Goal: Transaction & Acquisition: Subscribe to service/newsletter

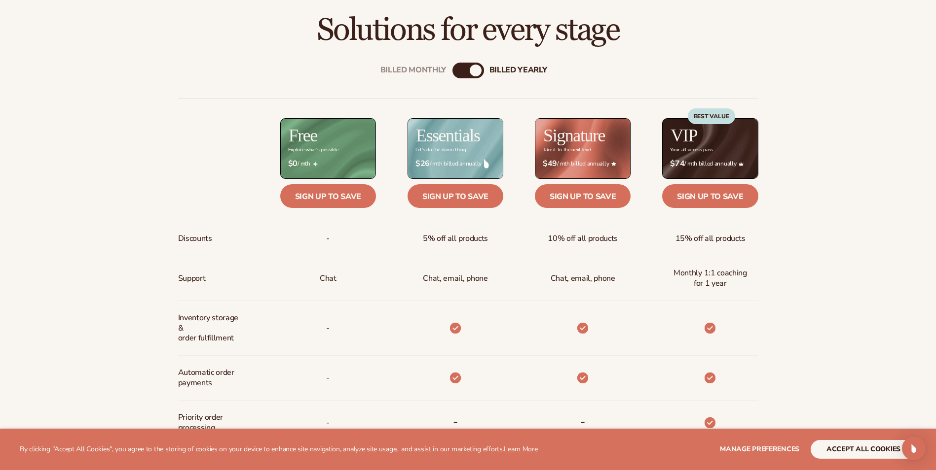
scroll to position [444, 0]
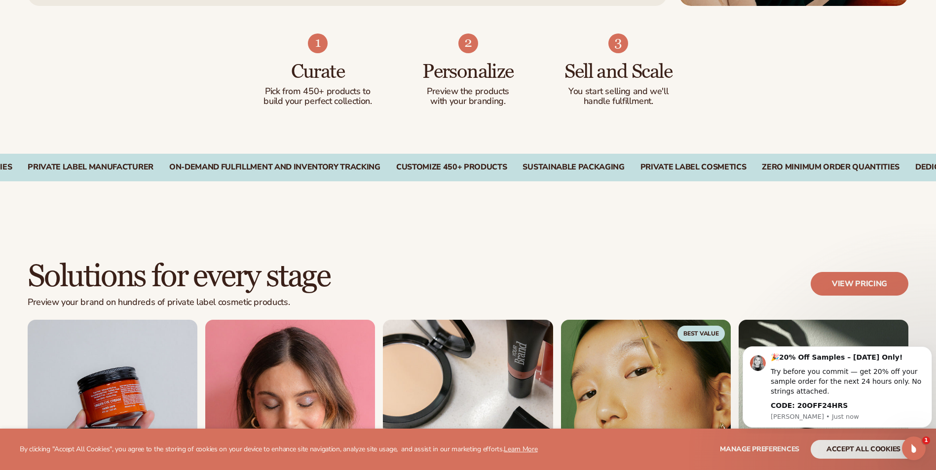
scroll to position [641, 0]
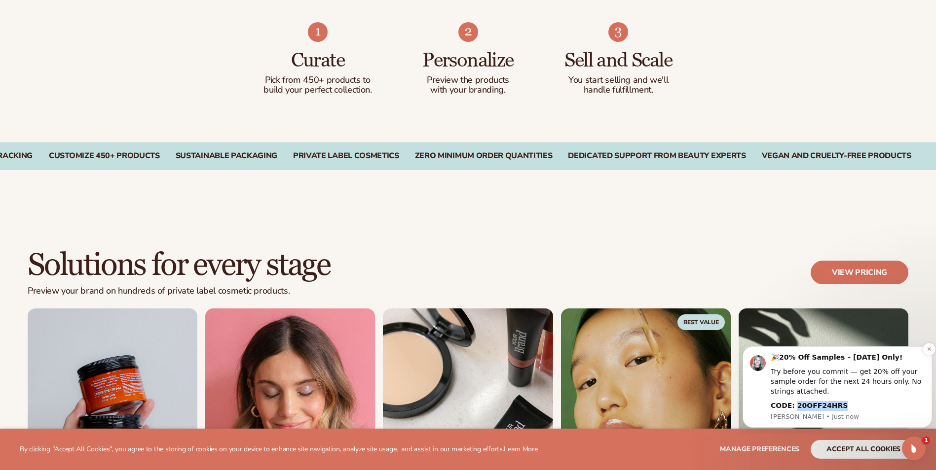
drag, startPoint x: 793, startPoint y: 406, endPoint x: 835, endPoint y: 405, distance: 42.9
click at [835, 405] on div "CODE: 20OFF24HRS" at bounding box center [847, 406] width 154 height 10
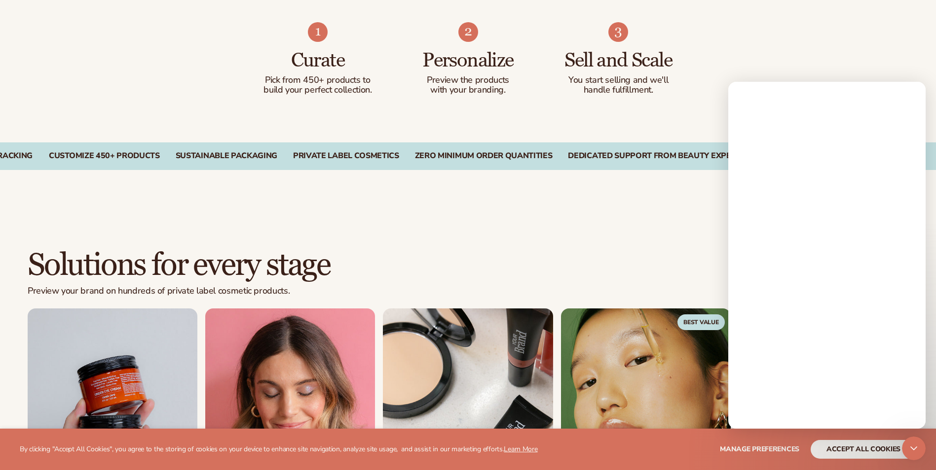
scroll to position [0, 0]
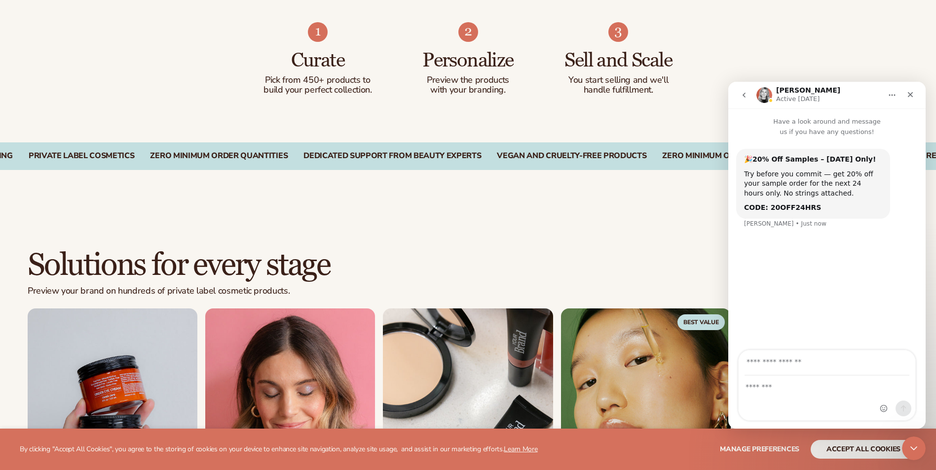
drag, startPoint x: 44, startPoint y: 127, endPoint x: 706, endPoint y: 234, distance: 670.0
click at [681, 243] on div "Solutions for every stage Preview your brand on hundreds of private label cosme…" at bounding box center [468, 411] width 936 height 402
drag, startPoint x: 763, startPoint y: 207, endPoint x: 827, endPoint y: 211, distance: 64.2
click at [827, 211] on div "CODE: 20OFF24HRS" at bounding box center [813, 208] width 138 height 10
copy b "20OFF24HRS"
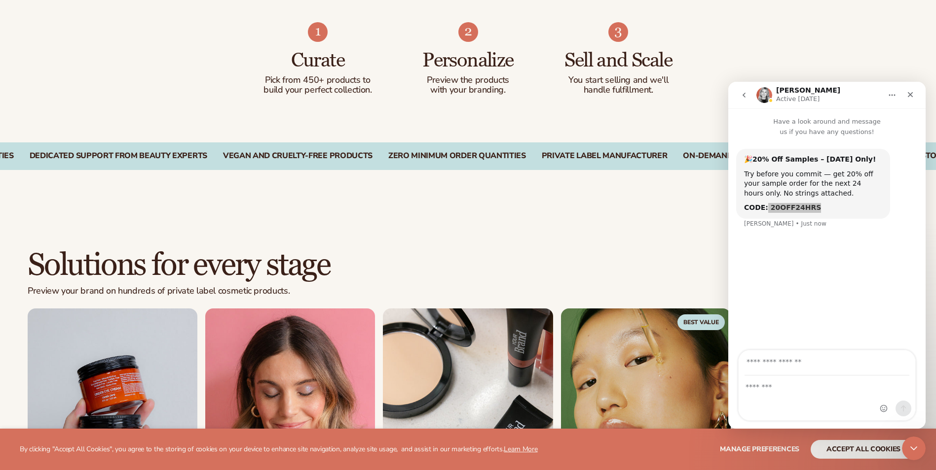
click at [625, 232] on div "Solutions for every stage Preview your brand on hundreds of private label cosme…" at bounding box center [468, 411] width 936 height 402
click at [910, 94] on icon "Close" at bounding box center [910, 95] width 8 height 8
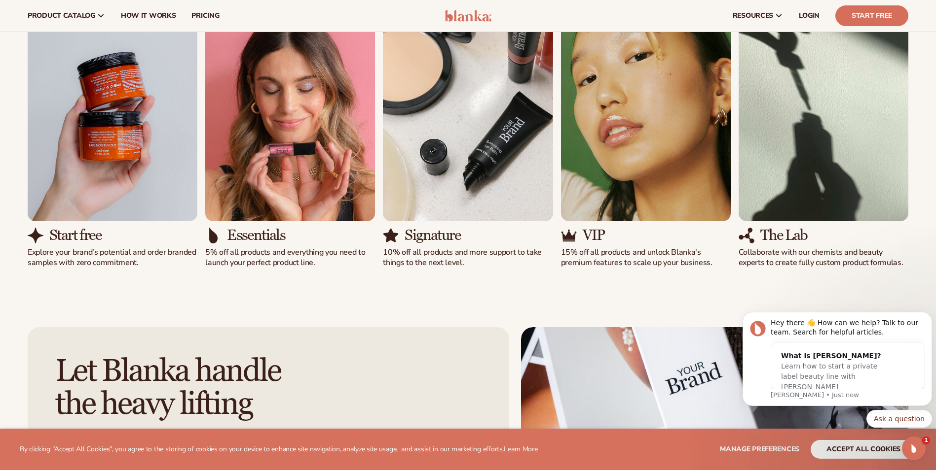
scroll to position [937, 0]
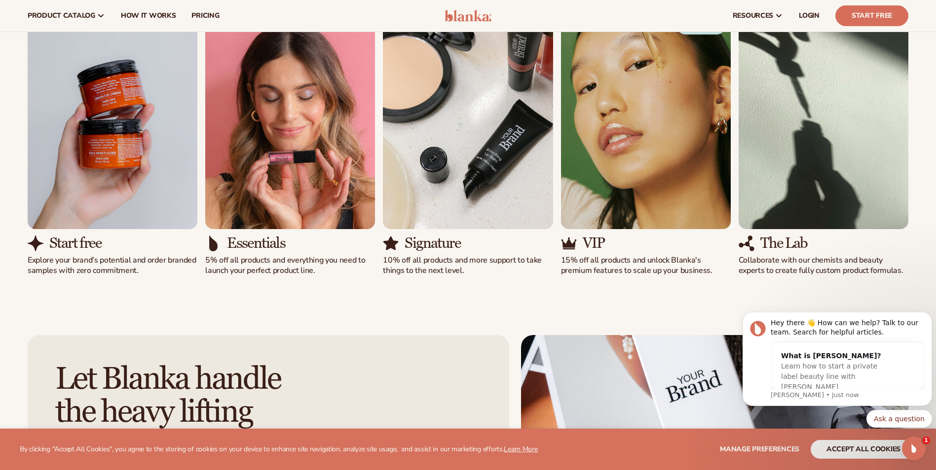
click at [281, 179] on img "2 / 5" at bounding box center [290, 121] width 170 height 217
click at [266, 241] on h3 "Essentials" at bounding box center [256, 243] width 58 height 16
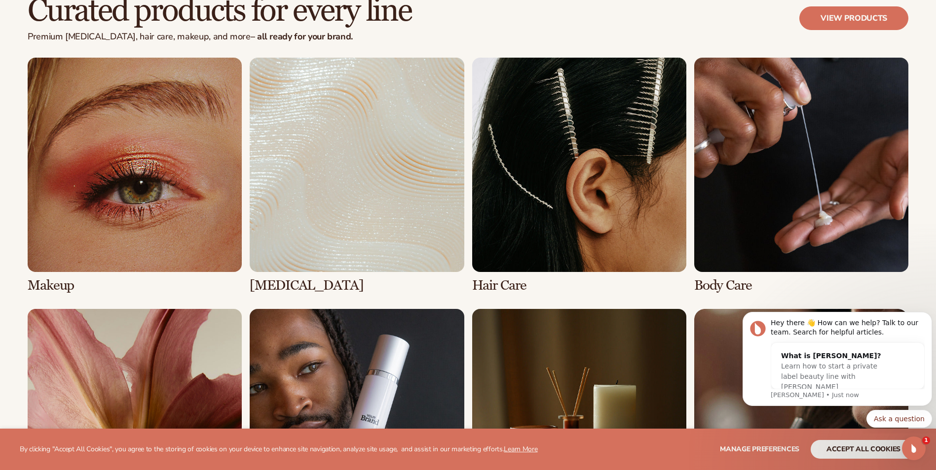
scroll to position [2022, 0]
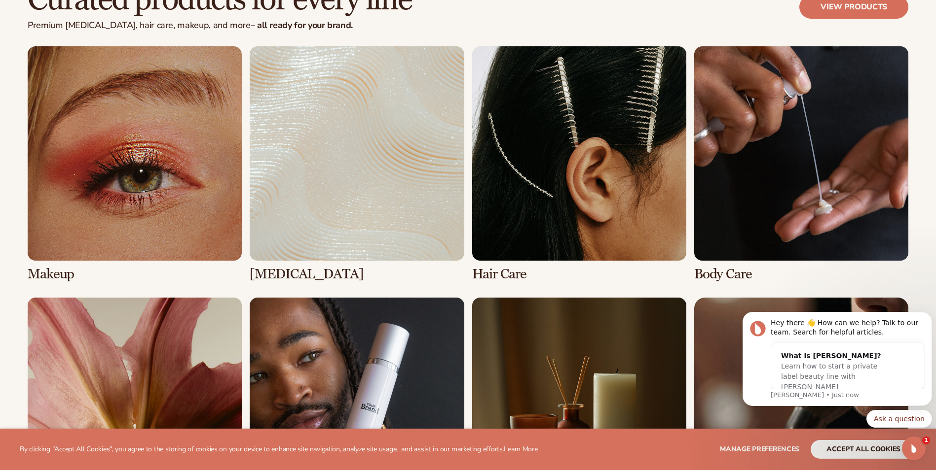
click at [146, 192] on link "1 / 8" at bounding box center [135, 163] width 214 height 235
click at [185, 236] on link "1 / 8" at bounding box center [135, 163] width 214 height 235
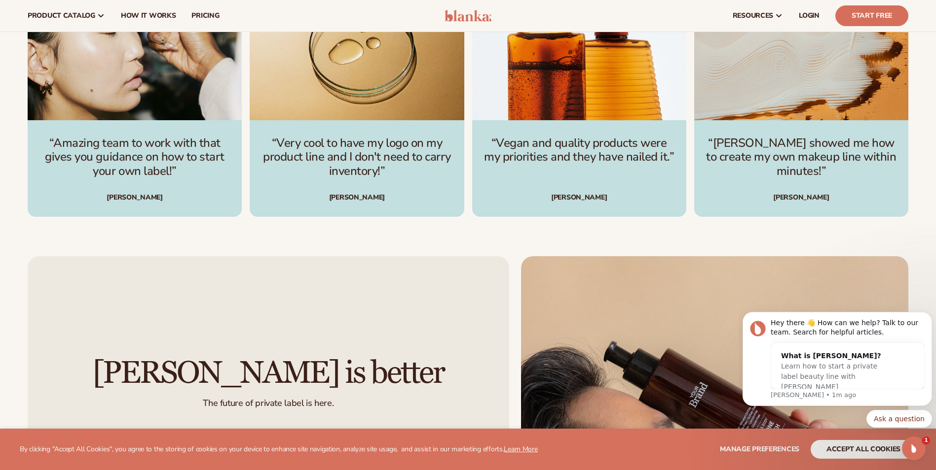
scroll to position [3008, 0]
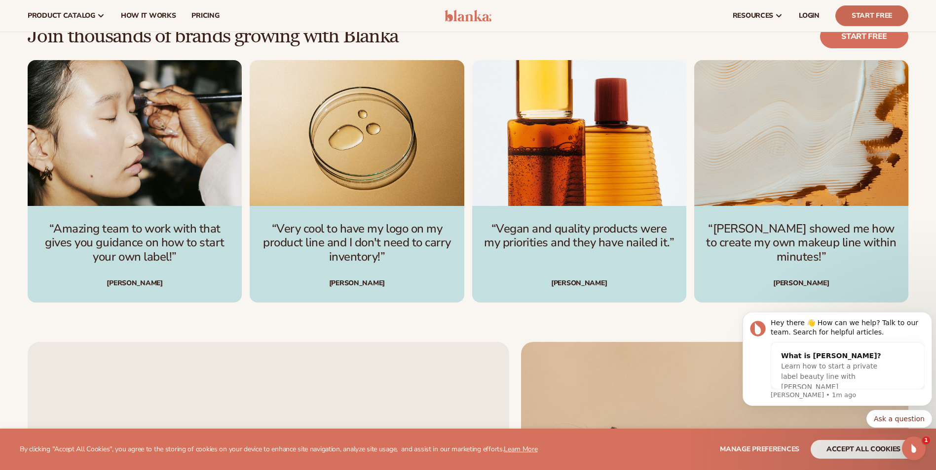
click at [864, 18] on link "Start Free" at bounding box center [871, 15] width 73 height 21
